Goal: Task Accomplishment & Management: Manage account settings

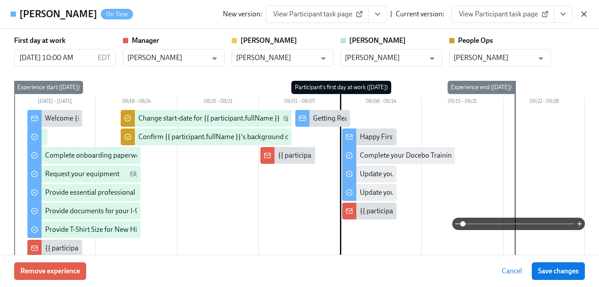
click at [584, 14] on icon "button" at bounding box center [584, 14] width 4 height 4
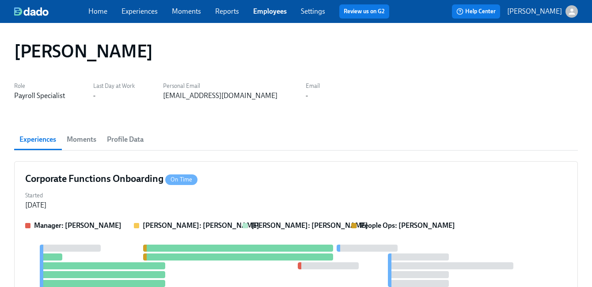
click at [269, 12] on link "Employees" at bounding box center [270, 11] width 34 height 8
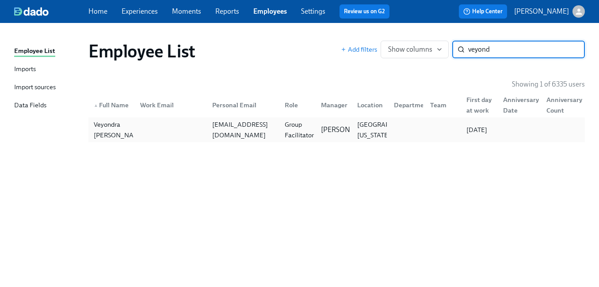
type input "veyond"
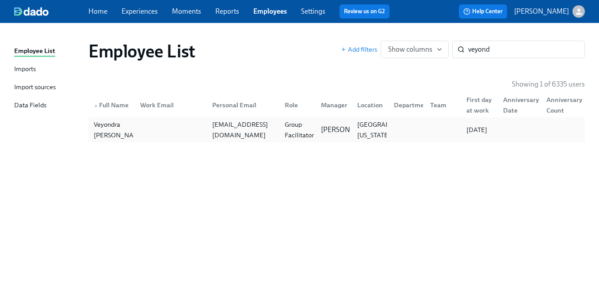
click at [394, 131] on div at bounding box center [405, 130] width 36 height 18
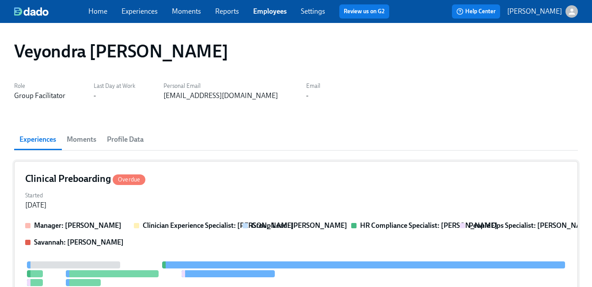
scroll to position [84, 0]
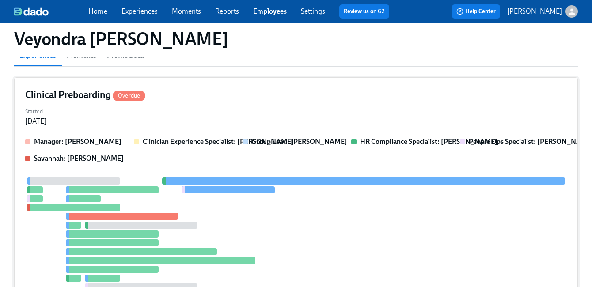
click at [365, 116] on div "Started [DATE]" at bounding box center [296, 115] width 542 height 21
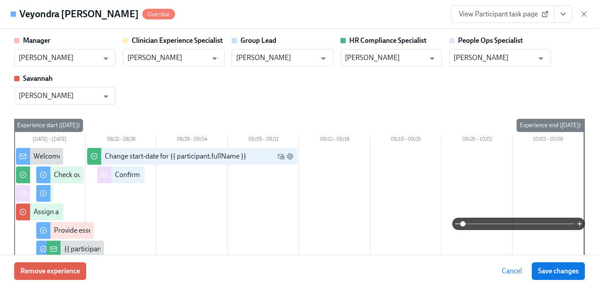
click at [562, 14] on icon "View task page" at bounding box center [563, 14] width 4 height 2
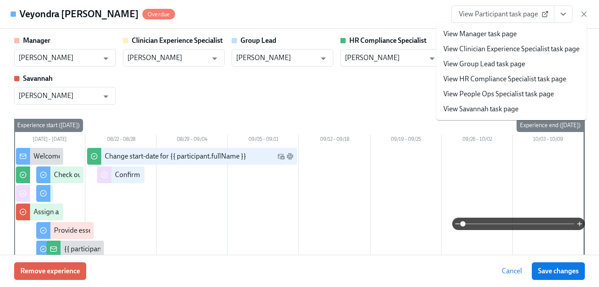
click at [514, 96] on link "View People Ops Specialist task page" at bounding box center [498, 94] width 110 height 10
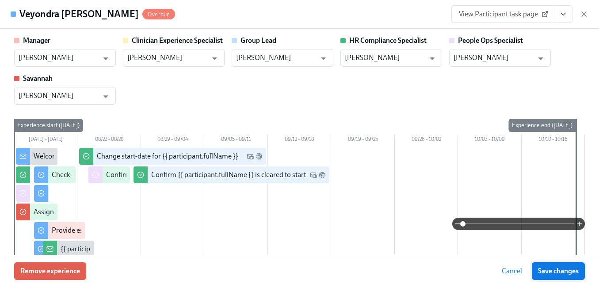
click at [545, 269] on span "Save changes" at bounding box center [558, 271] width 41 height 9
click at [586, 16] on icon "button" at bounding box center [584, 14] width 4 height 4
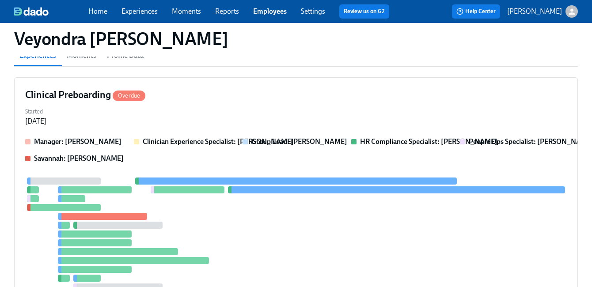
click at [259, 10] on link "Employees" at bounding box center [270, 11] width 34 height 8
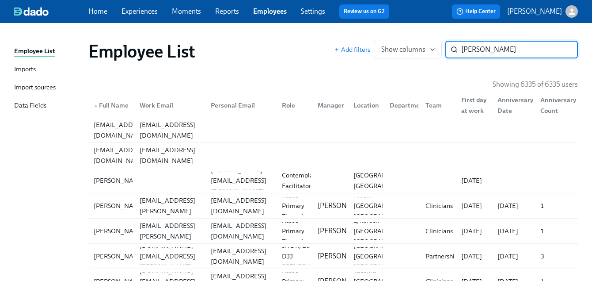
type input "[PERSON_NAME]"
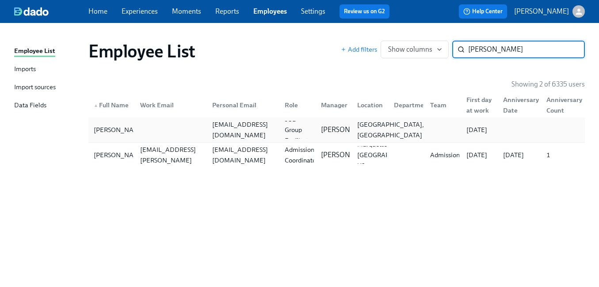
click at [364, 135] on div "[GEOGRAPHIC_DATA], [GEOGRAPHIC_DATA]" at bounding box center [391, 129] width 74 height 21
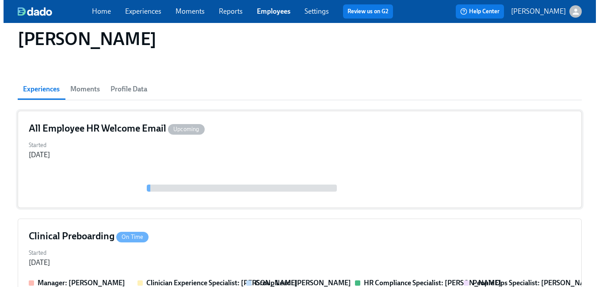
scroll to position [137, 0]
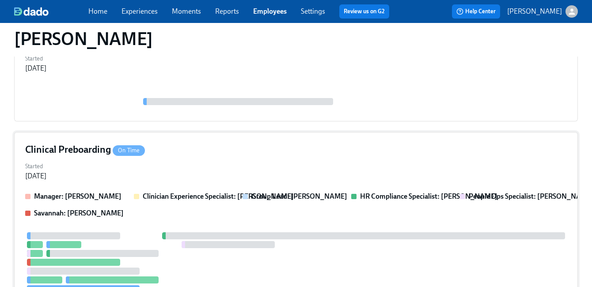
click at [357, 142] on div "Clinical Preboarding On Time Started [DATE] Manager: [PERSON_NAME] Clinician Ex…" at bounding box center [296, 259] width 564 height 255
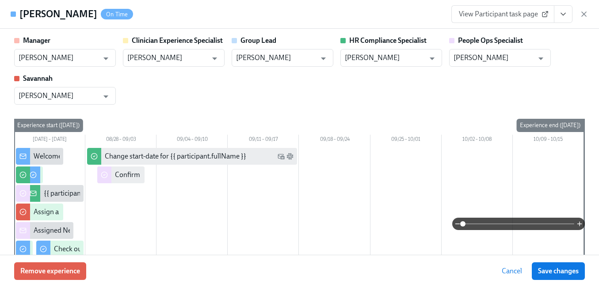
click at [564, 15] on icon "View task page" at bounding box center [563, 14] width 9 height 9
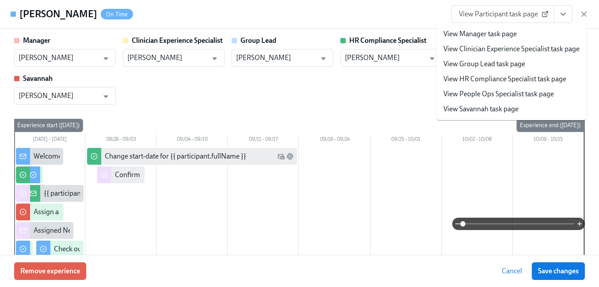
click at [543, 91] on link "View People Ops Specialist task page" at bounding box center [498, 94] width 110 height 10
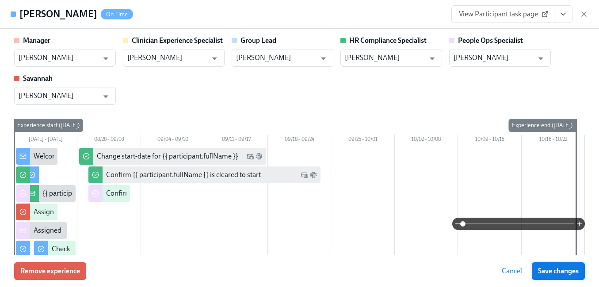
click at [559, 272] on span "Save changes" at bounding box center [558, 271] width 41 height 9
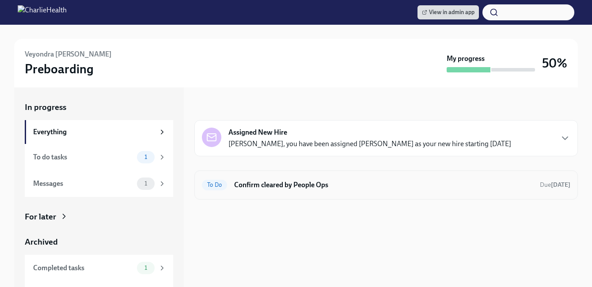
click at [300, 186] on h6 "Confirm cleared by People Ops" at bounding box center [383, 185] width 299 height 10
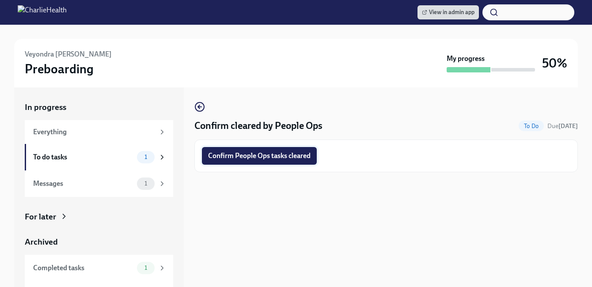
click at [277, 160] on span "Confirm People Ops tasks cleared" at bounding box center [259, 156] width 103 height 9
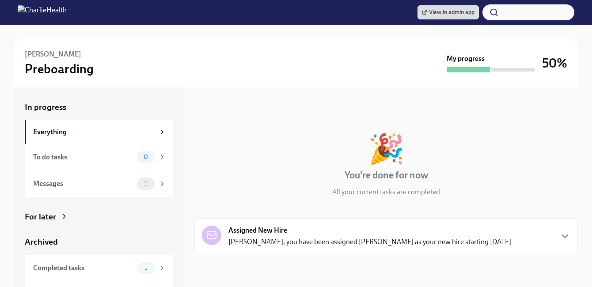
click at [66, 213] on icon at bounding box center [64, 216] width 9 height 9
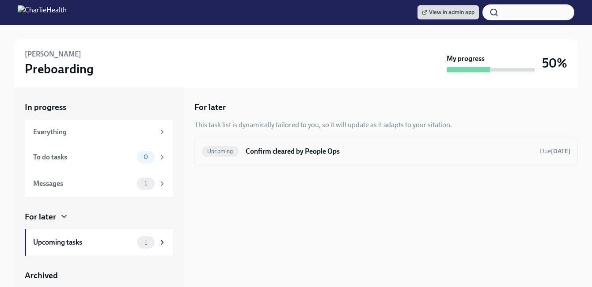
click at [277, 143] on div "Upcoming Confirm cleared by People Ops Due [DATE]" at bounding box center [386, 151] width 384 height 29
click at [276, 148] on h6 "Confirm cleared by People Ops" at bounding box center [389, 152] width 287 height 10
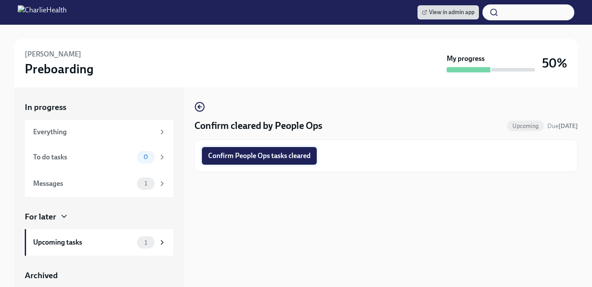
click at [266, 156] on span "Confirm People Ops tasks cleared" at bounding box center [259, 156] width 103 height 9
